Goal: Obtain resource: Obtain resource

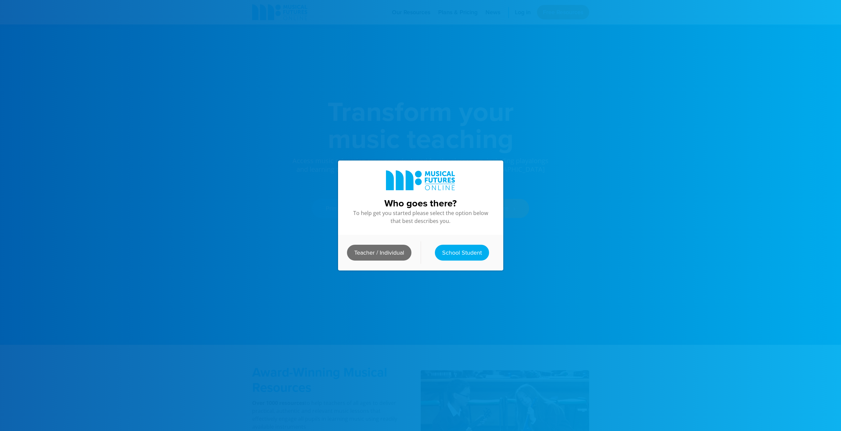
click at [390, 250] on link "Teacher / Individual" at bounding box center [379, 253] width 64 height 16
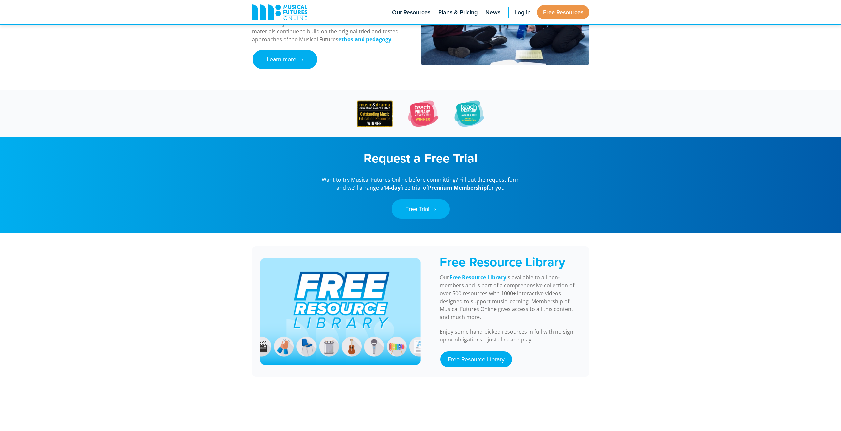
scroll to position [430, 0]
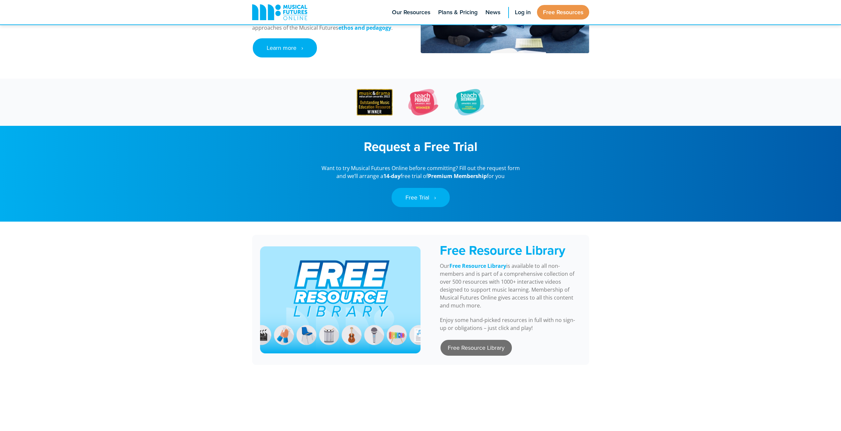
click at [465, 341] on link "Free Resource Library" at bounding box center [476, 348] width 71 height 16
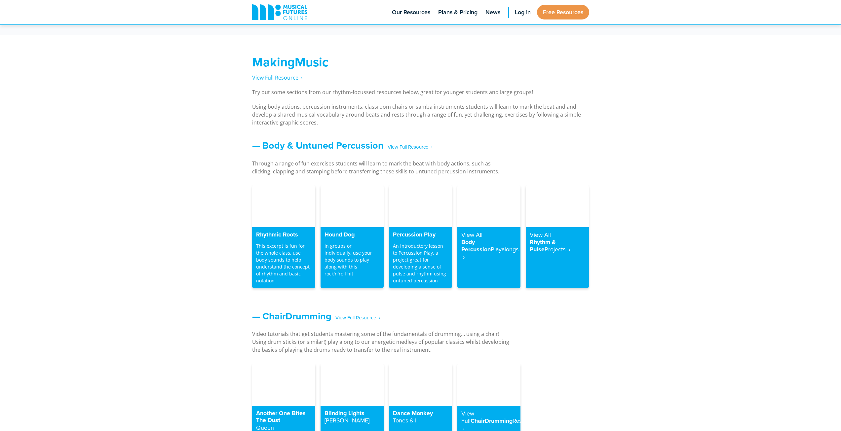
scroll to position [562, 0]
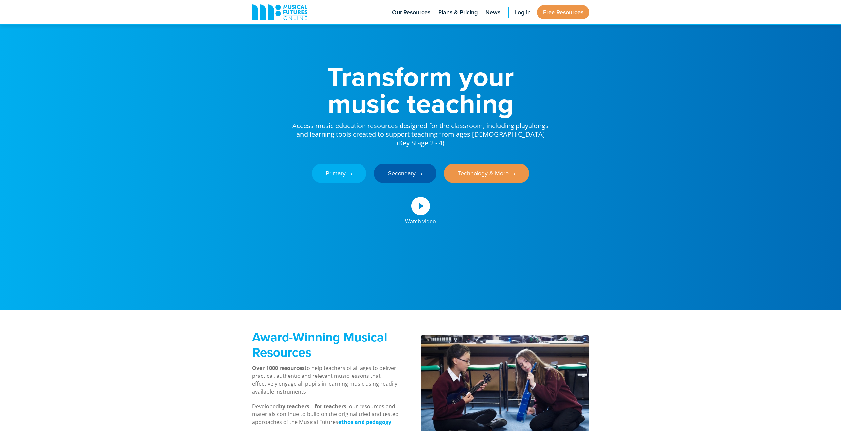
scroll to position [165, 0]
